Goal: Task Accomplishment & Management: Complete application form

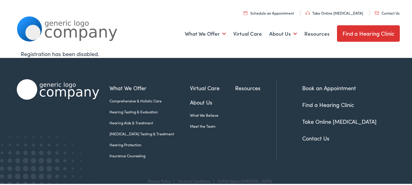
click at [375, 9] on link "Contact Us" at bounding box center [387, 11] width 25 height 5
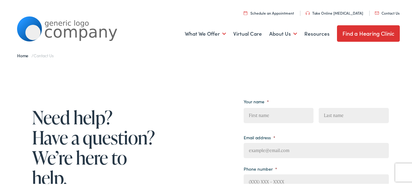
click at [264, 112] on input "First" at bounding box center [279, 114] width 70 height 15
type input "Jennifer"
type input "Nash"
type input "jennifer@freshstartsolutiions.com"
type input "6128888872"
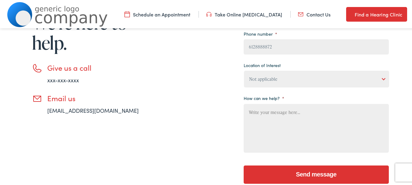
scroll to position [163, 0]
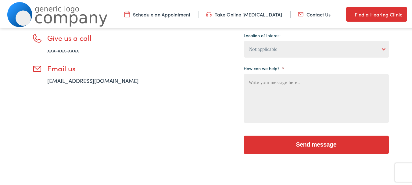
click at [299, 90] on textarea "How can we help? *" at bounding box center [316, 97] width 145 height 49
paste textarea "Just putting this back to the top of your mailbox. Say goodbye to subpar cleani…"
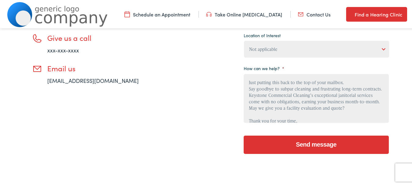
scroll to position [46, 0]
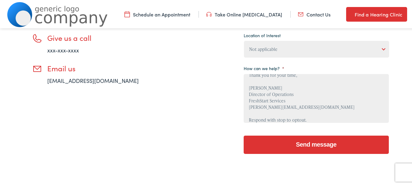
type textarea "Just putting this back to the top of your mailbox. Say goodbye to subpar cleani…"
click at [280, 52] on select "Not applicable Estes Audiology, Seguin Estes Audiology, San Antonio Estes Audio…" at bounding box center [316, 48] width 145 height 17
select select "Estes Audiology, San Antonio"
click at [244, 40] on select "Not applicable Estes Audiology, Seguin Estes Audiology, San Antonio Estes Audio…" at bounding box center [316, 48] width 145 height 17
click at [288, 143] on input "Send message" at bounding box center [316, 144] width 145 height 18
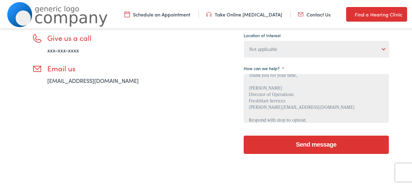
click at [278, 147] on input "Send message" at bounding box center [316, 144] width 145 height 18
